Goal: Check status: Check status

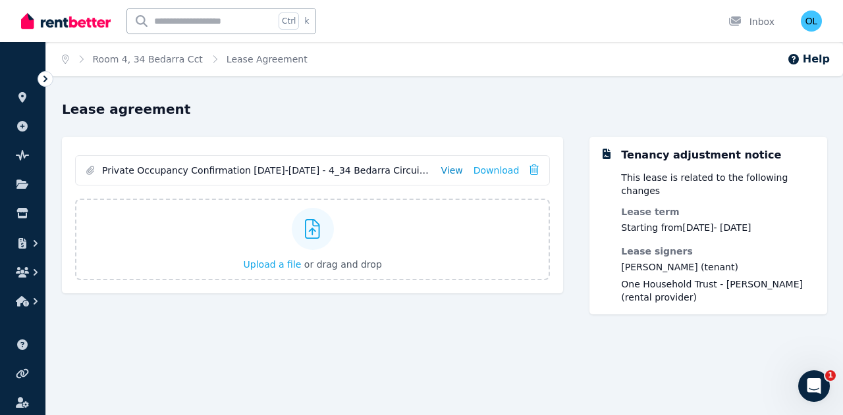
click at [454, 171] on link "View" at bounding box center [452, 170] width 22 height 13
click at [21, 101] on icon at bounding box center [22, 97] width 8 height 11
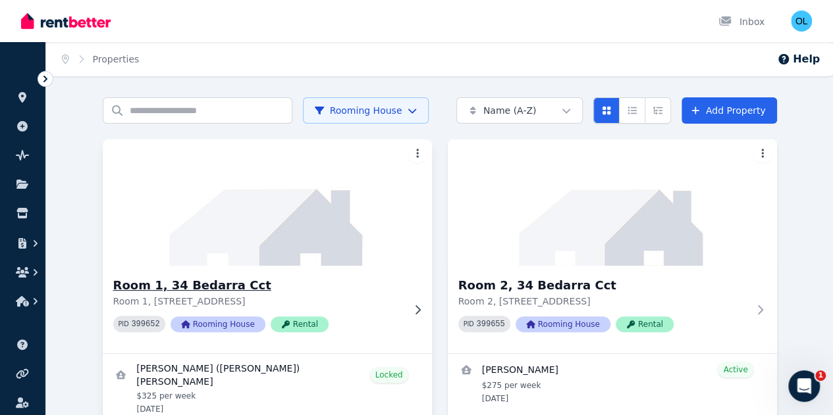
click at [153, 286] on h3 "Room 1, 34 Bedarra Cct" at bounding box center [258, 286] width 290 height 18
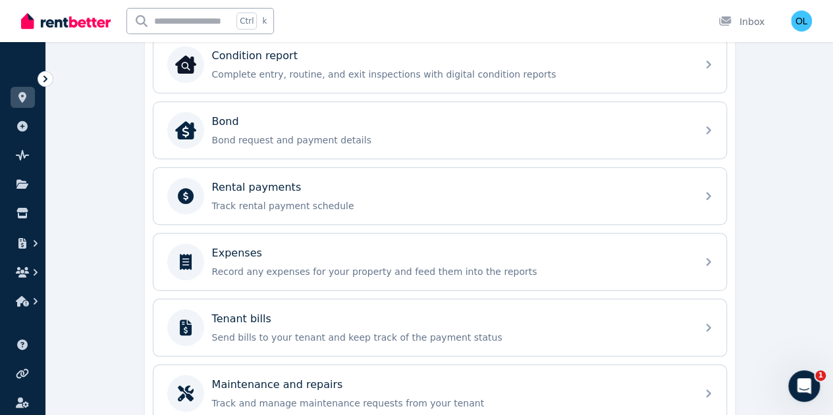
scroll to position [461, 0]
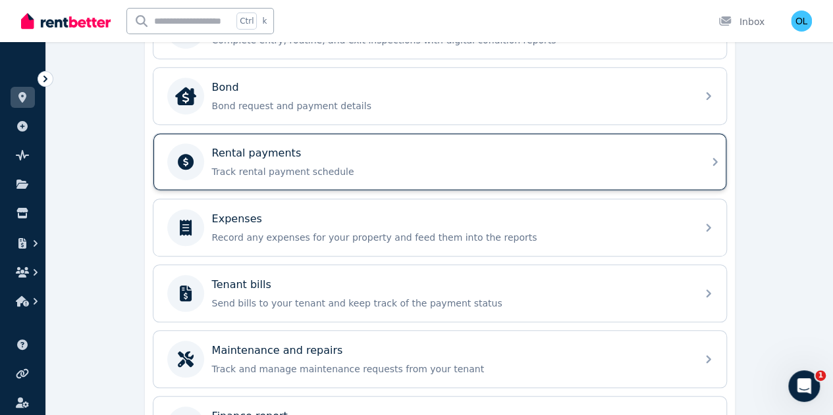
click at [234, 155] on p "Rental payments" at bounding box center [257, 154] width 90 height 16
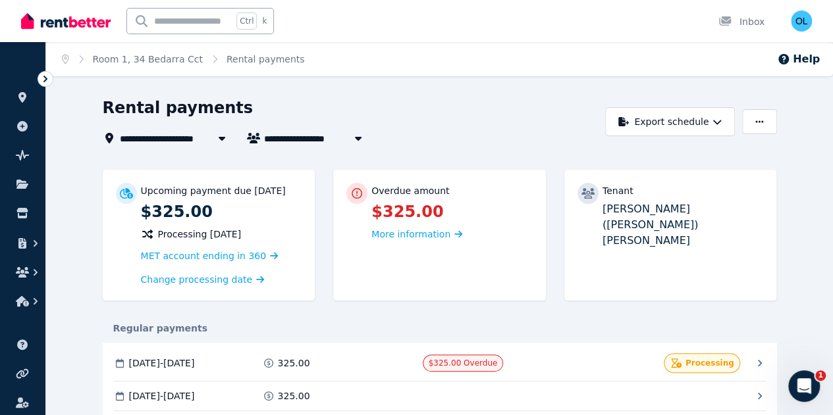
scroll to position [66, 0]
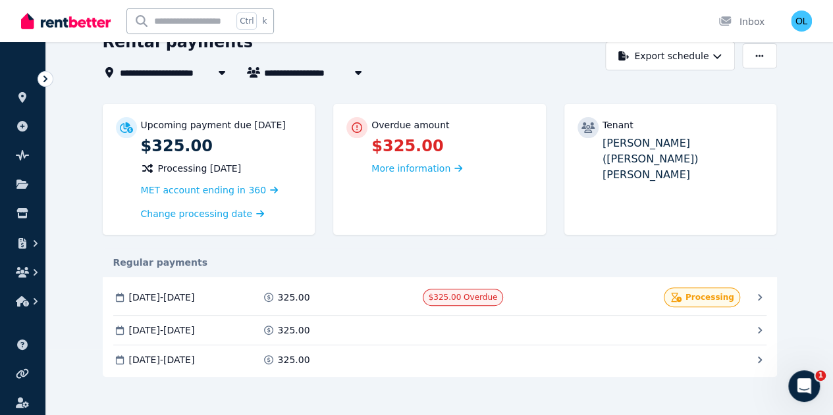
click at [0, 0] on icon at bounding box center [0, 0] width 0 height 0
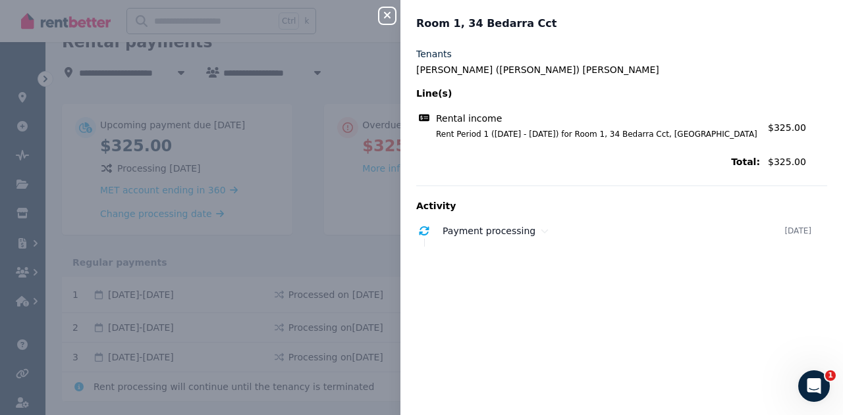
click at [390, 13] on icon "button" at bounding box center [387, 15] width 7 height 7
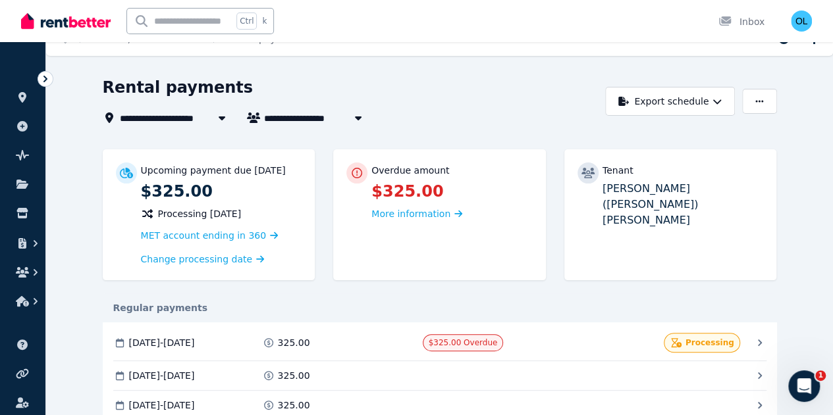
scroll to position [0, 0]
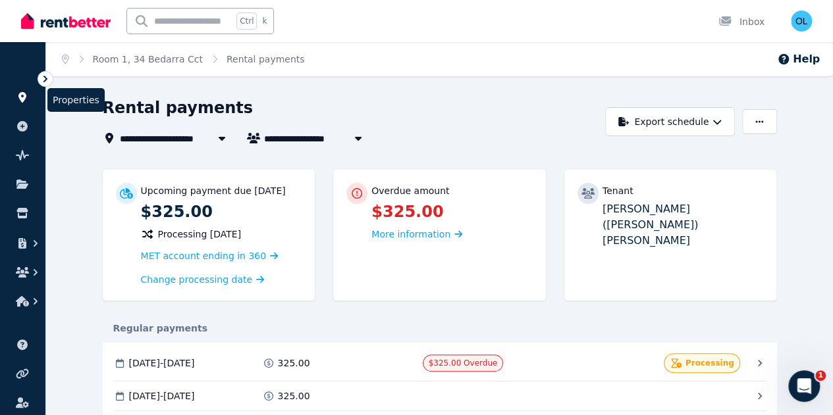
click at [22, 94] on icon at bounding box center [22, 97] width 8 height 11
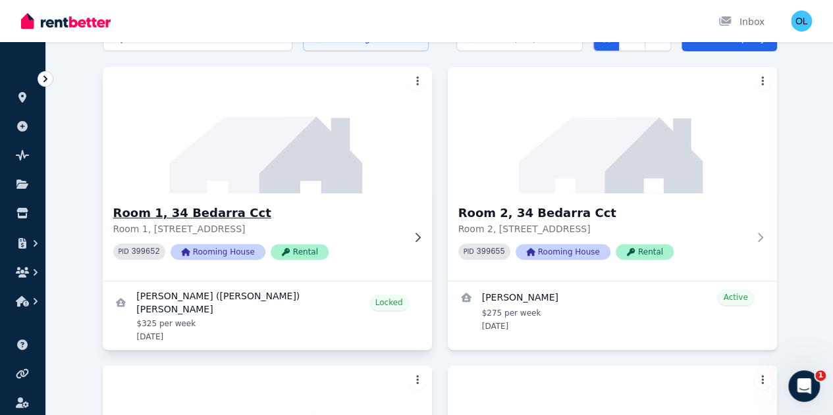
scroll to position [132, 0]
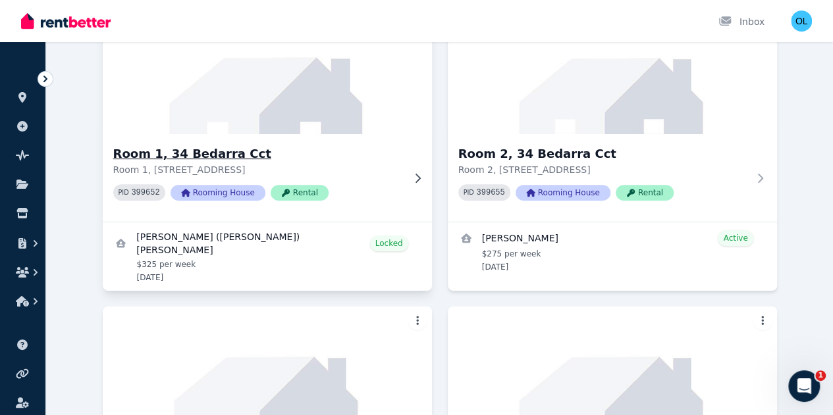
click at [162, 158] on h3 "Room 1, 34 Bedarra Cct" at bounding box center [258, 154] width 290 height 18
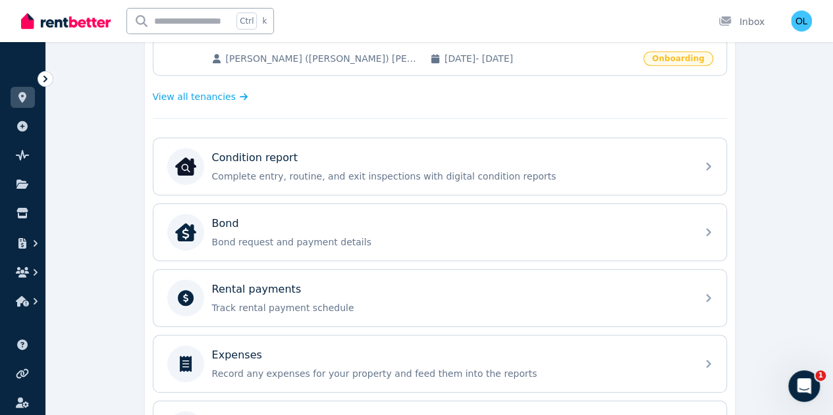
scroll to position [154, 0]
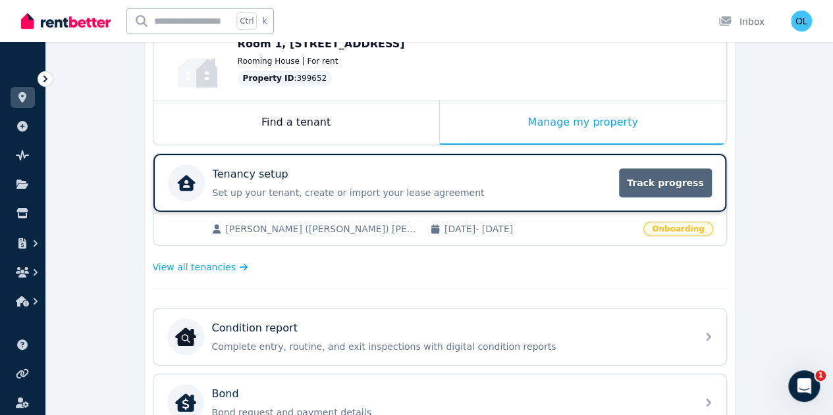
click at [686, 181] on span "Track progress" at bounding box center [665, 183] width 92 height 29
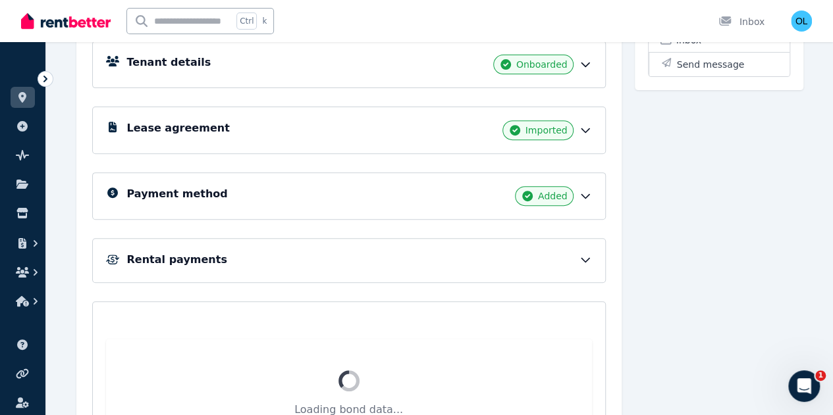
scroll to position [187, 0]
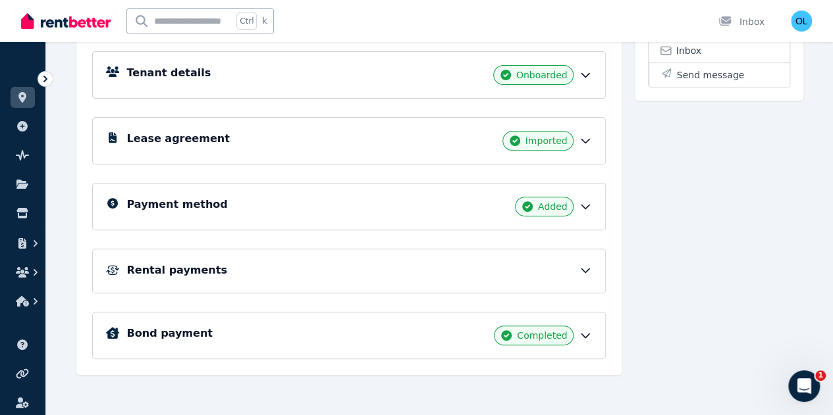
click at [583, 269] on icon at bounding box center [585, 271] width 8 height 4
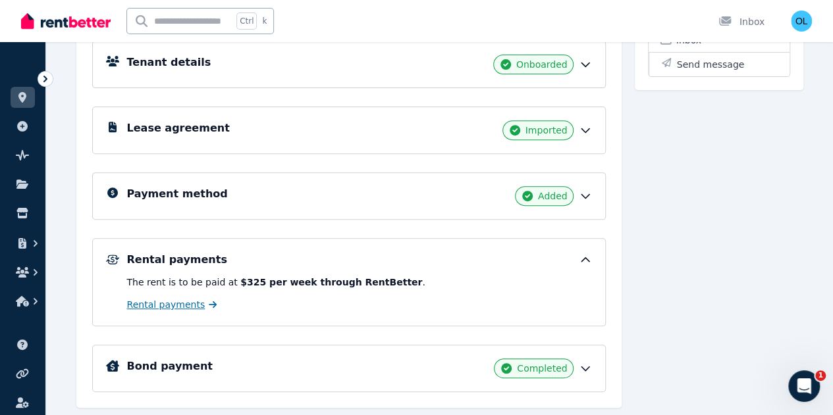
click at [188, 304] on span "Rental payments" at bounding box center [166, 304] width 78 height 13
